Goal: Task Accomplishment & Management: Manage account settings

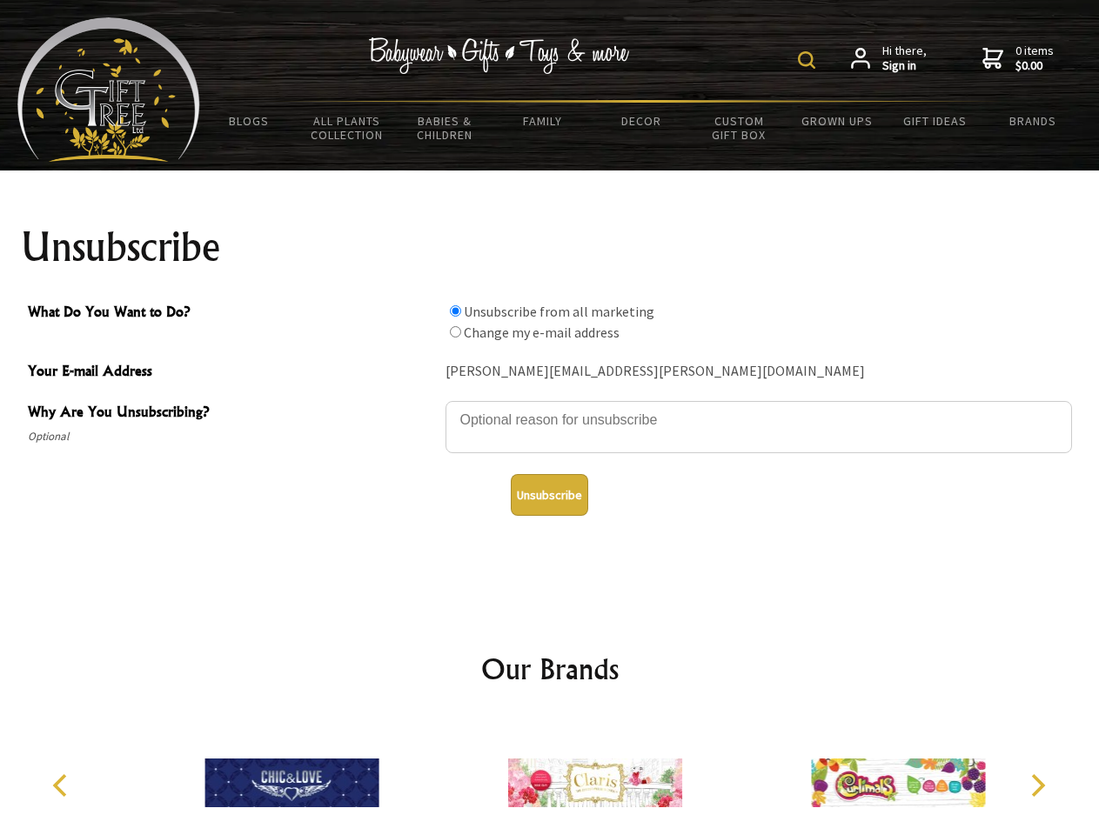
click at [809, 60] on img at bounding box center [806, 59] width 17 height 17
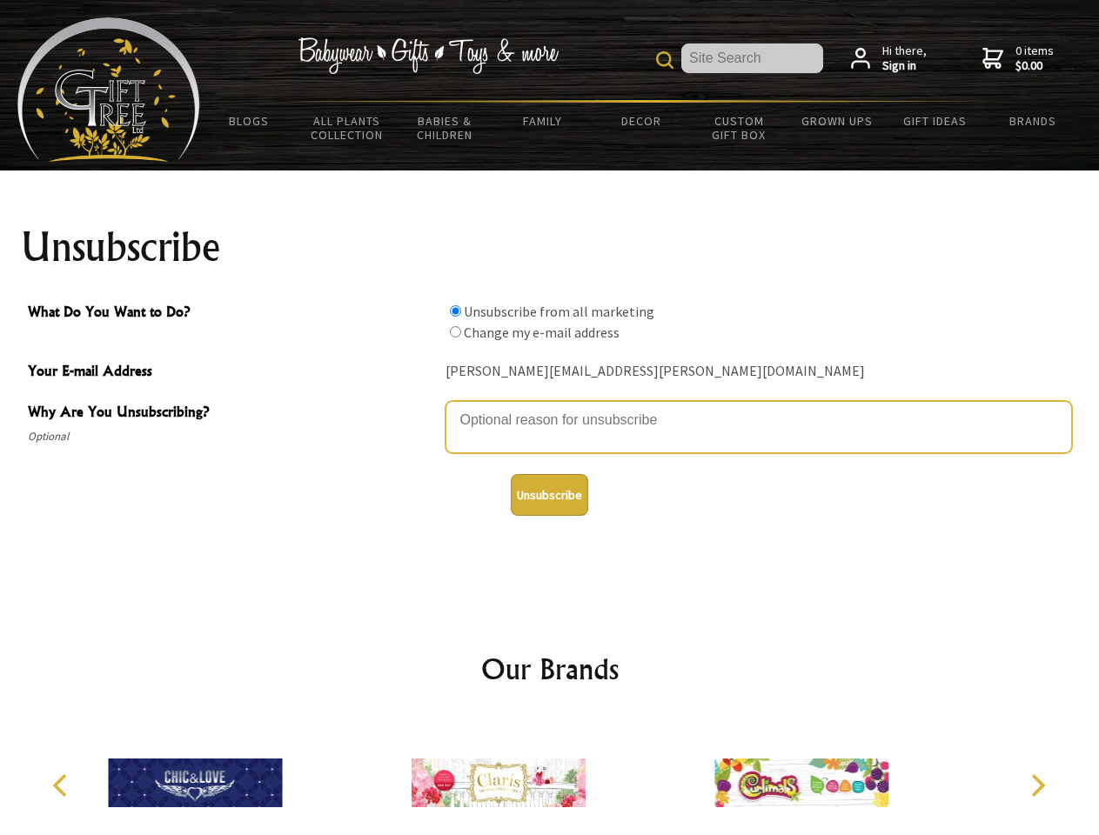
click at [550, 407] on textarea "Why Are You Unsubscribing?" at bounding box center [758, 427] width 626 height 52
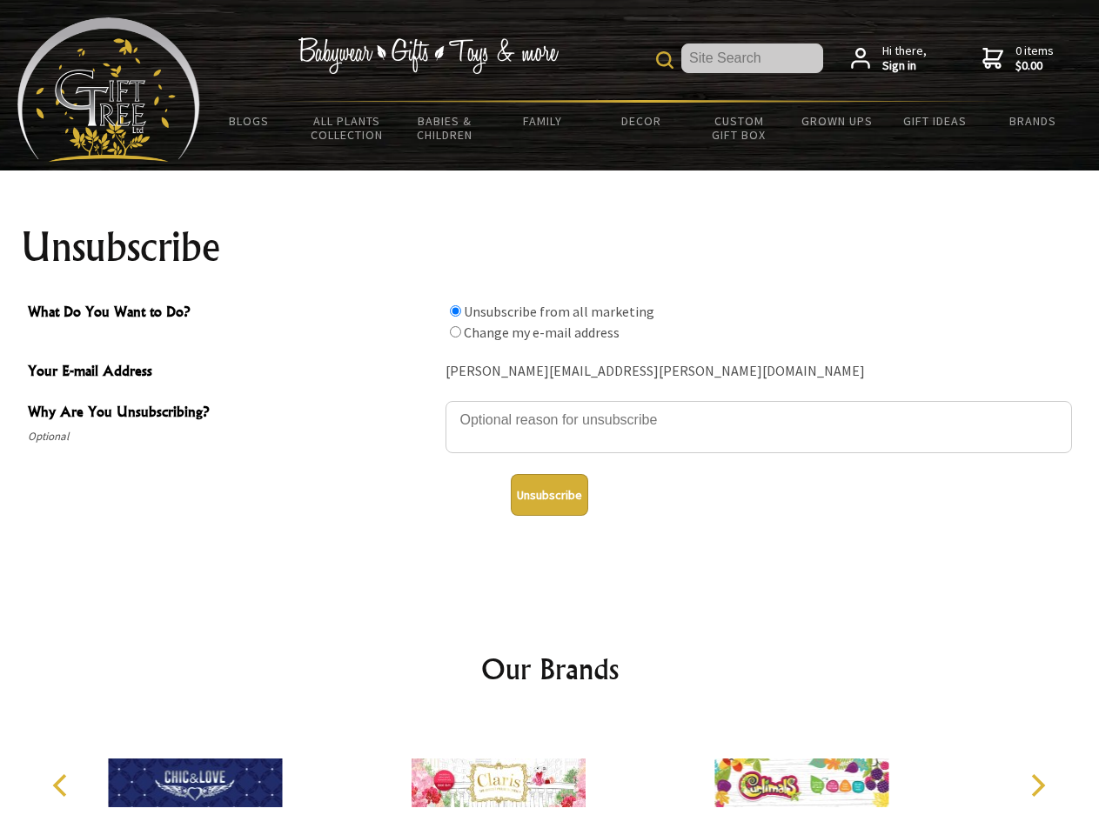
click at [455, 311] on input "What Do You Want to Do?" at bounding box center [455, 310] width 11 height 11
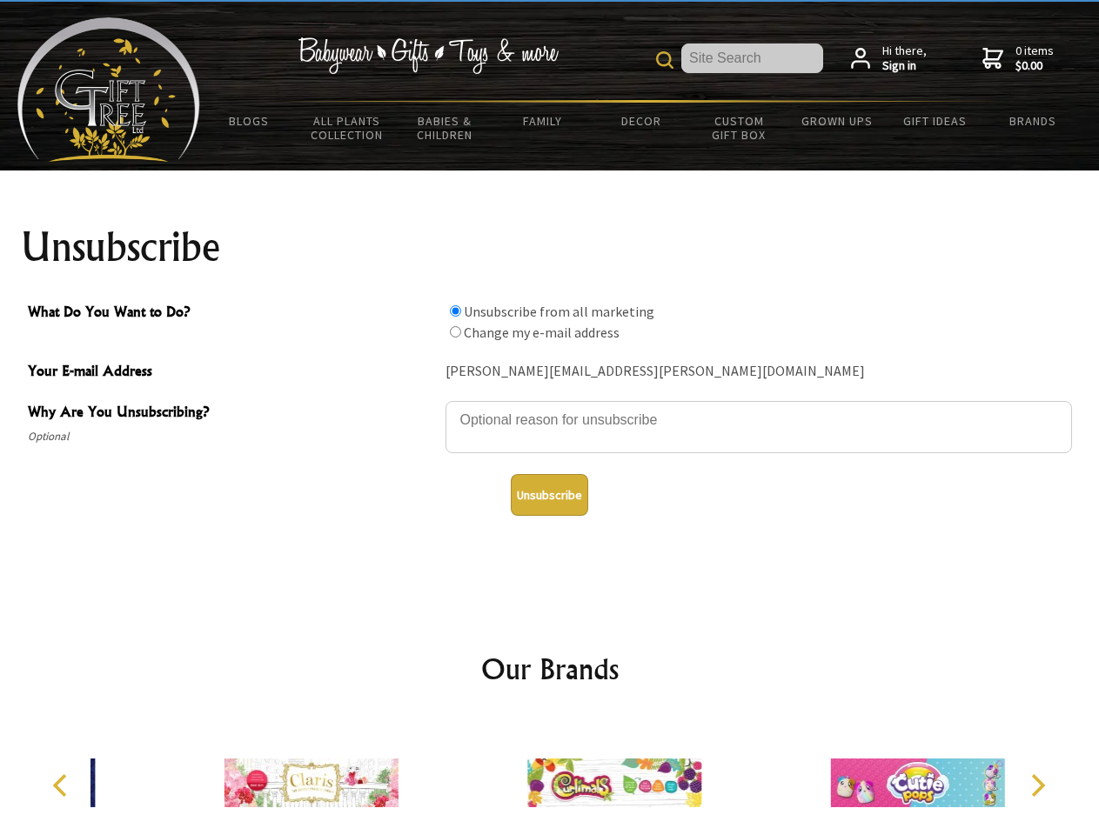
click at [455, 331] on input "What Do You Want to Do?" at bounding box center [455, 331] width 11 height 11
click at [549, 495] on button "Unsubscribe" at bounding box center [549, 495] width 77 height 42
radio input "true"
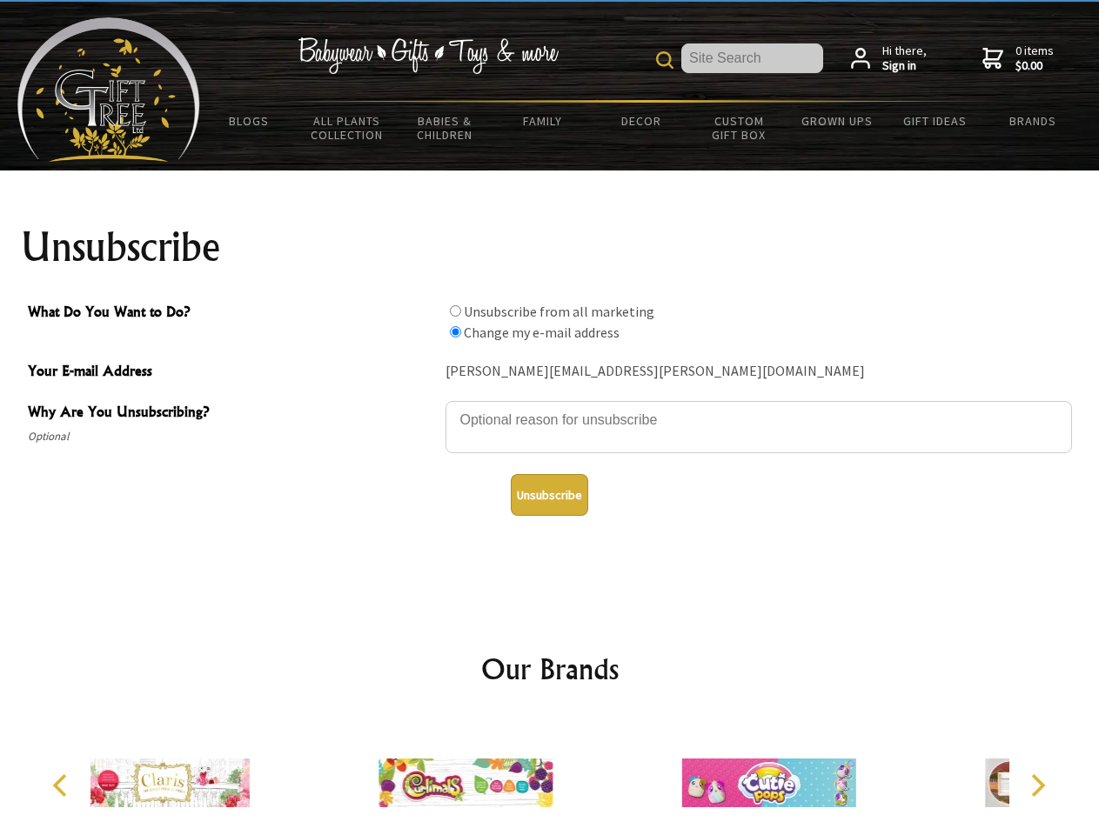
click at [63, 786] on icon "Previous" at bounding box center [61, 785] width 23 height 23
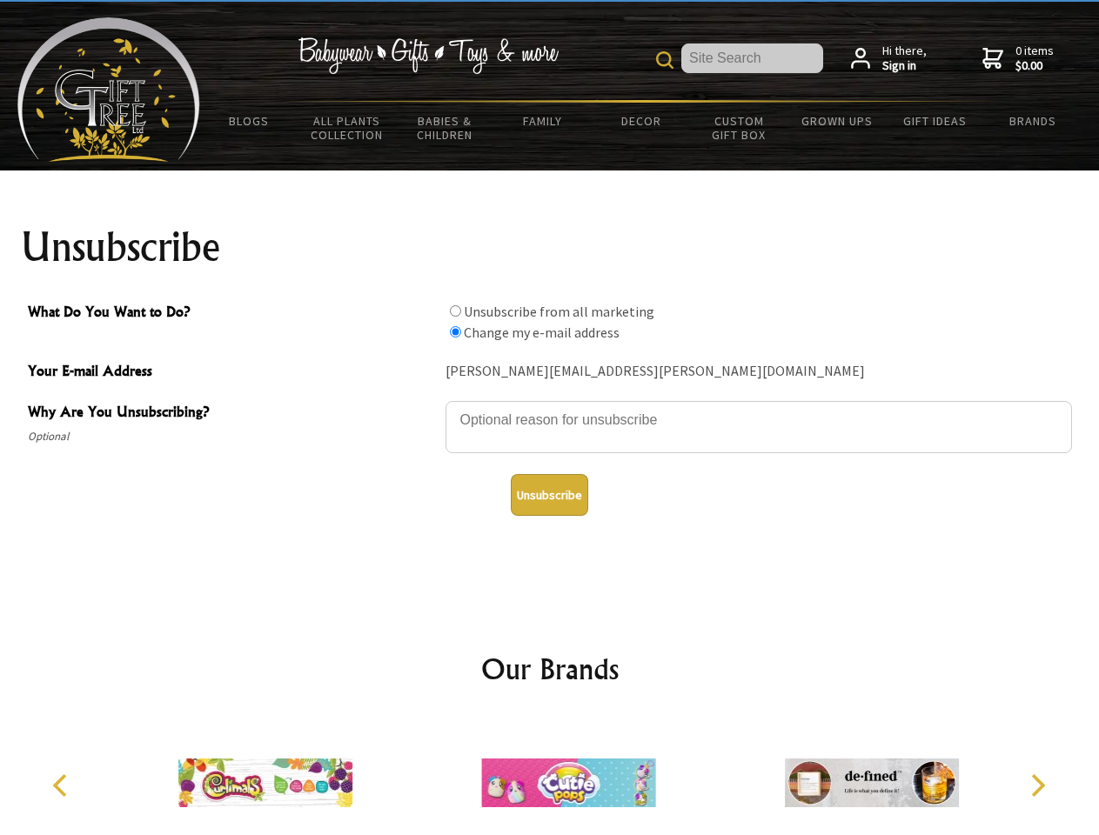
click at [1037, 786] on icon "Next" at bounding box center [1036, 785] width 23 height 23
